Goal: Find specific page/section: Find specific page/section

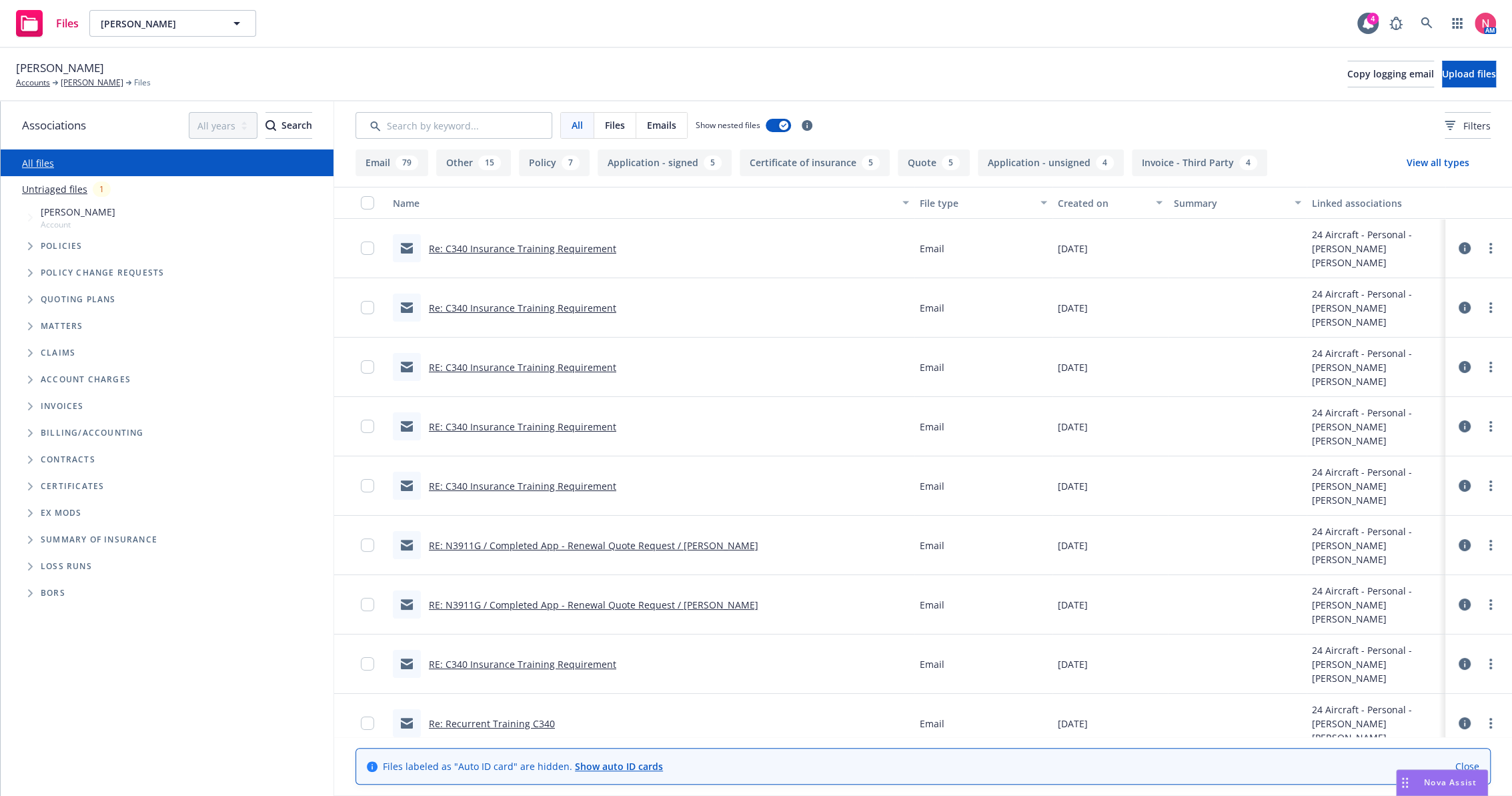
click at [611, 542] on link "RE: N3911G / Completed App - Renewal Quote Request / [PERSON_NAME]" at bounding box center [594, 545] width 329 height 13
